Goal: Information Seeking & Learning: Check status

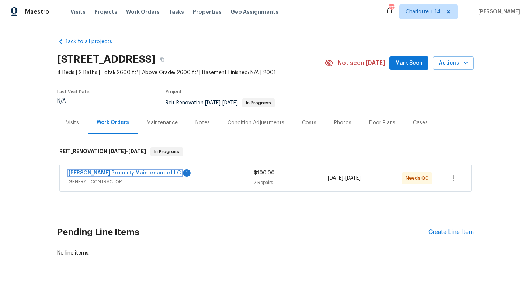
click at [133, 171] on link "Glen Property Maintenance LLC" at bounding box center [125, 172] width 112 height 5
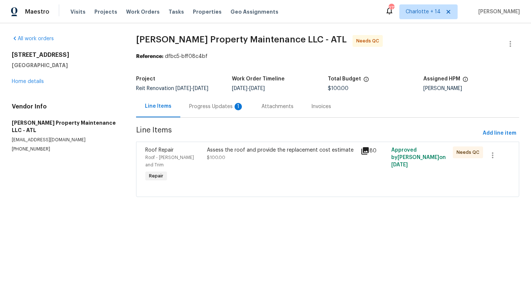
click at [221, 111] on div "Progress Updates 1" at bounding box center [216, 107] width 72 height 22
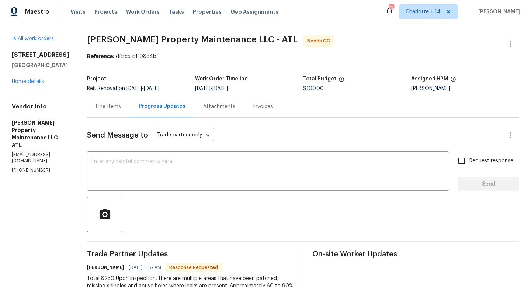
scroll to position [38, 0]
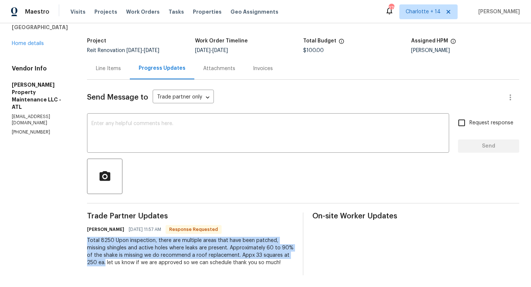
drag, startPoint x: 88, startPoint y: 239, endPoint x: 107, endPoint y: 263, distance: 30.7
click at [107, 263] on div "All work orders 589 Arbor Ridge Dr Stone Mountain, GA 30087 Home details Vendor…" at bounding box center [265, 136] width 531 height 302
copy div "Total 8250 Upon inspection, there are multiple areas that have been patched, mi…"
